Goal: Task Accomplishment & Management: Manage account settings

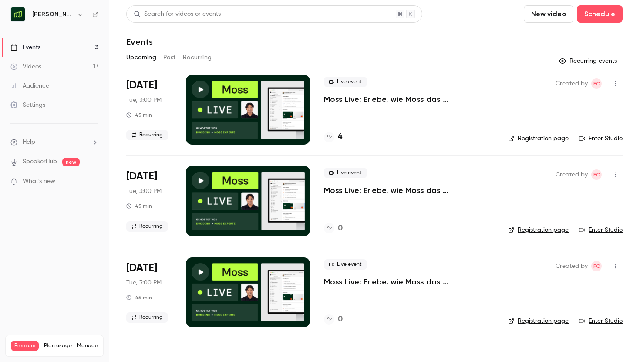
click at [75, 13] on button "button" at bounding box center [80, 14] width 10 height 10
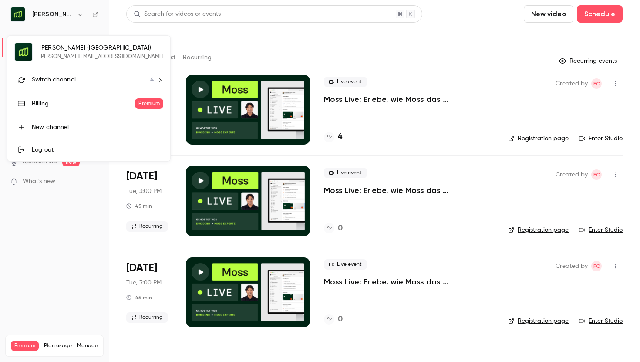
click at [45, 83] on span "Switch channel" at bounding box center [54, 79] width 44 height 9
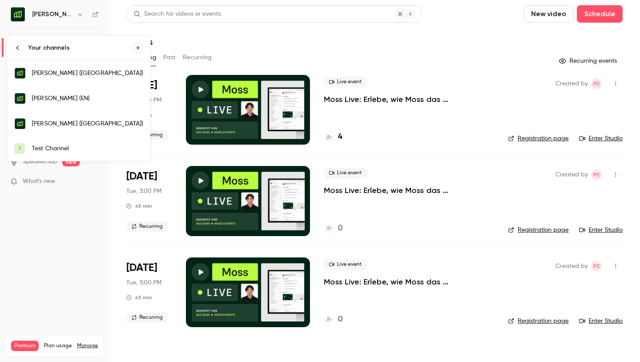
click at [55, 104] on link "[PERSON_NAME] (EN)" at bounding box center [78, 98] width 143 height 25
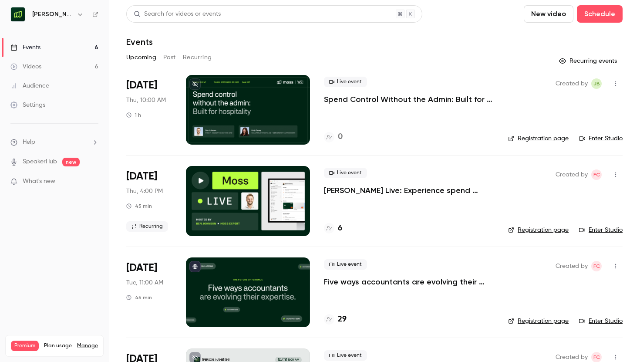
click at [613, 80] on button "button" at bounding box center [616, 84] width 14 height 14
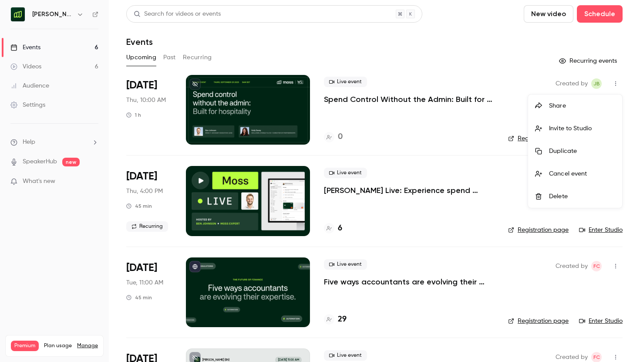
click at [422, 88] on div at bounding box center [320, 181] width 640 height 362
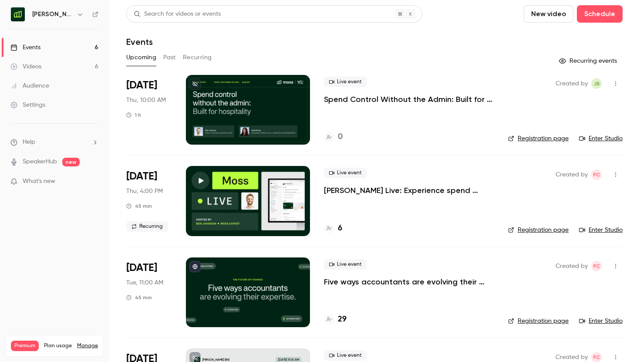
click at [616, 84] on icon "button" at bounding box center [615, 83] width 1 height 5
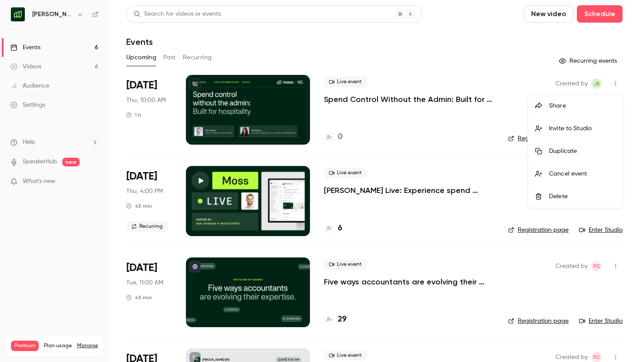
click at [407, 131] on div at bounding box center [320, 181] width 640 height 362
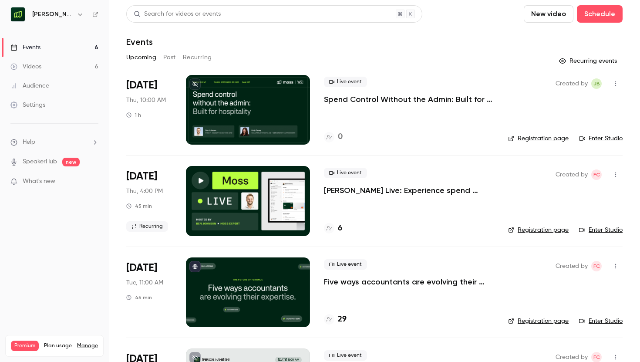
click at [377, 98] on p "Spend Control Without the Admin: Built for Hospitality" at bounding box center [409, 99] width 170 height 10
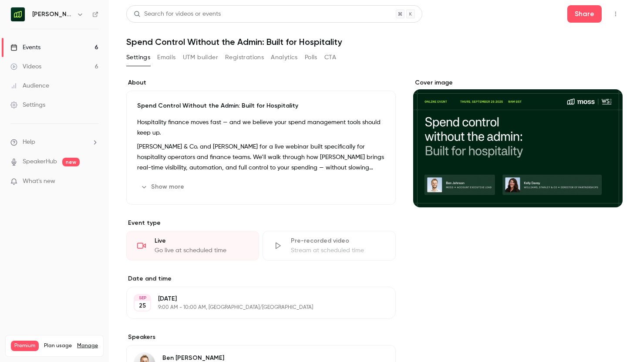
click at [617, 13] on icon "button" at bounding box center [615, 14] width 7 height 6
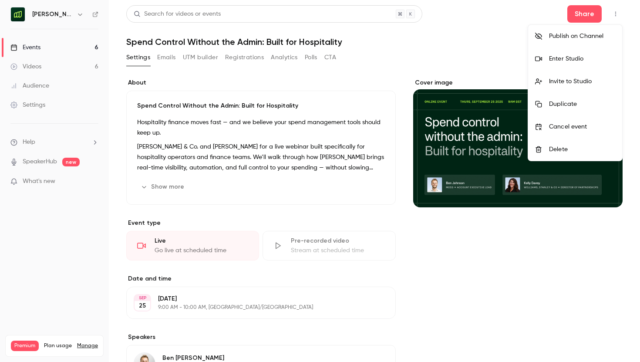
click at [549, 260] on div at bounding box center [320, 181] width 640 height 362
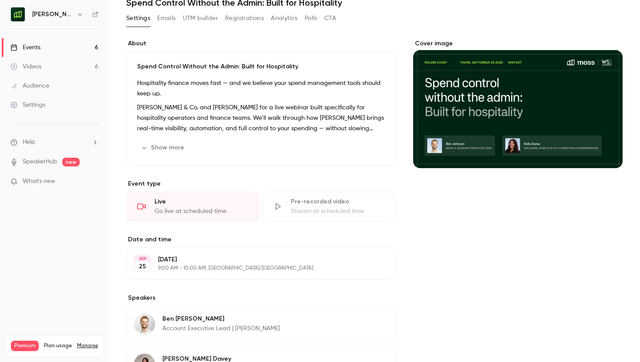
scroll to position [59, 0]
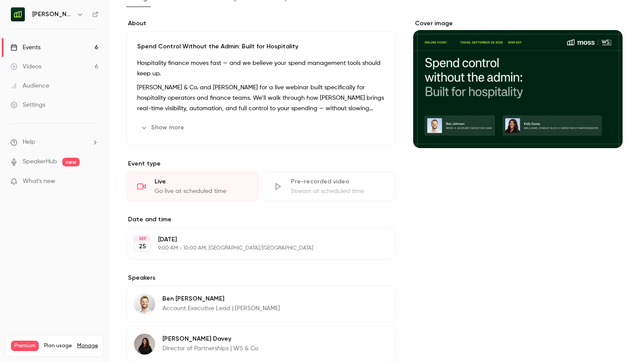
click at [378, 241] on button "Edit" at bounding box center [373, 243] width 32 height 14
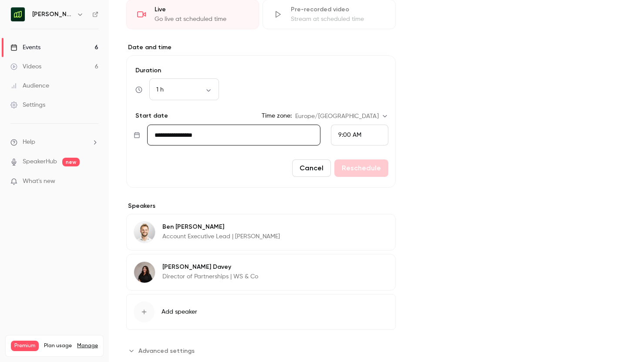
scroll to position [253, 0]
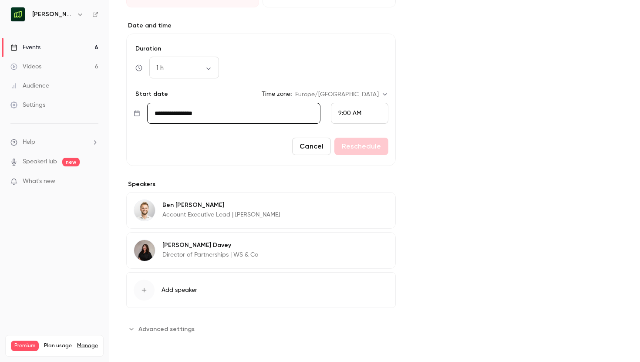
click at [168, 333] on span "Advanced settings" at bounding box center [166, 328] width 56 height 9
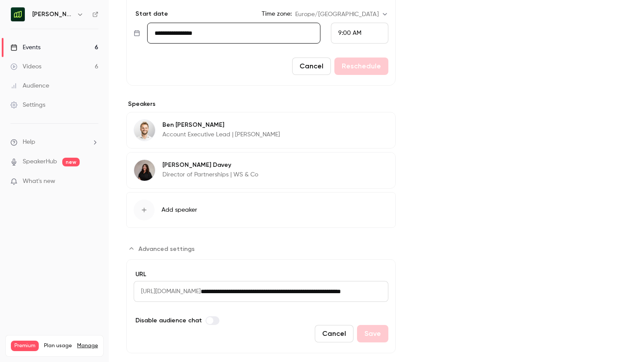
scroll to position [351, 0]
